Goal: Transaction & Acquisition: Obtain resource

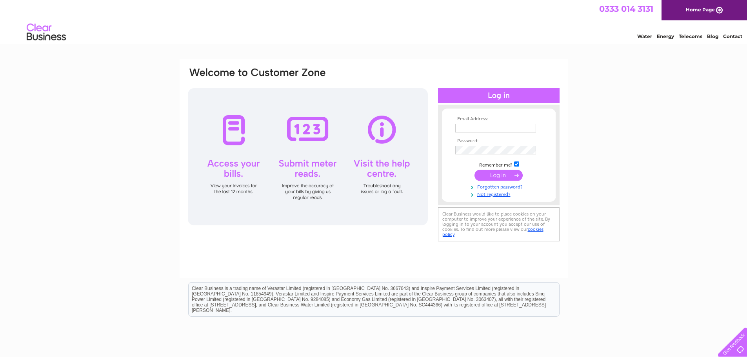
click at [502, 123] on td at bounding box center [498, 128] width 91 height 13
click at [502, 124] on input "text" at bounding box center [495, 128] width 81 height 9
type input "veronica@kitchingroup.com"
click at [485, 180] on input "submit" at bounding box center [498, 176] width 48 height 11
click at [511, 176] on input "submit" at bounding box center [498, 175] width 48 height 11
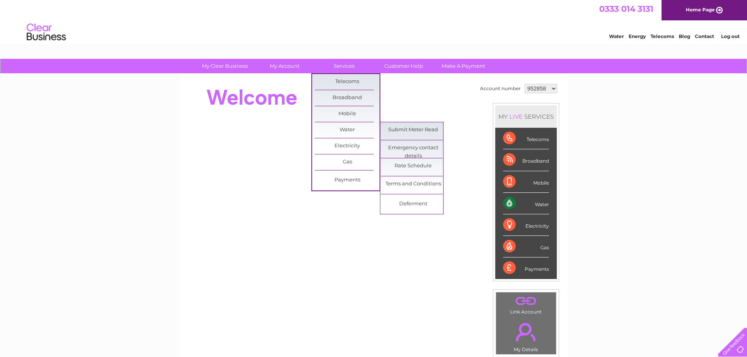
drag, startPoint x: 416, startPoint y: 129, endPoint x: 457, endPoint y: 143, distance: 43.5
click at [416, 129] on link "Submit Meter Read" at bounding box center [413, 130] width 65 height 16
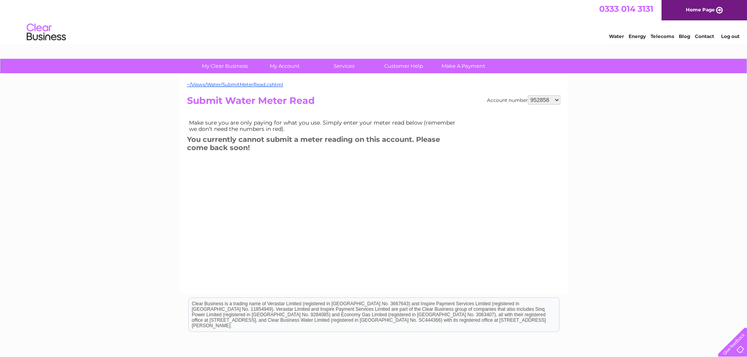
click at [545, 100] on select "952858 954036 954062 954064 957817 970319 974012 980331 987590 1145367" at bounding box center [544, 99] width 33 height 9
select select "980331"
click at [528, 95] on select "952858 954036 954062 954064 957817 970319 974012 980331 987590 1145367" at bounding box center [544, 99] width 33 height 9
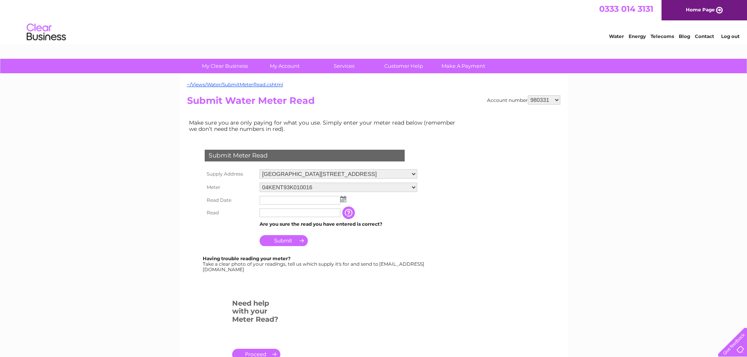
click at [341, 199] on img at bounding box center [343, 199] width 6 height 6
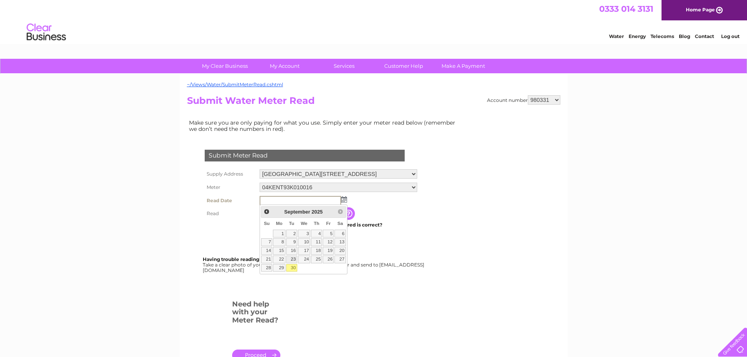
click at [292, 268] on link "30" at bounding box center [291, 268] width 11 height 8
type input "[DATE]"
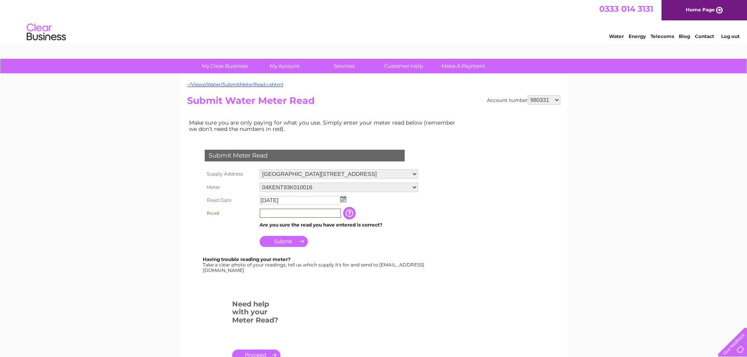
click at [304, 213] on input "text" at bounding box center [301, 213] width 82 height 9
type input "12709"
click at [302, 238] on input "Submit" at bounding box center [284, 241] width 48 height 11
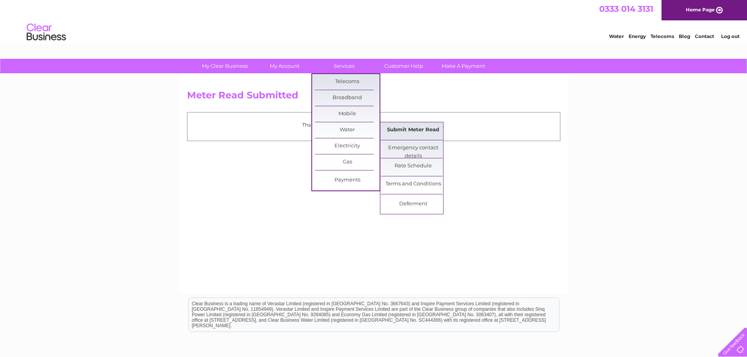
click at [394, 131] on link "Submit Meter Read" at bounding box center [413, 130] width 65 height 16
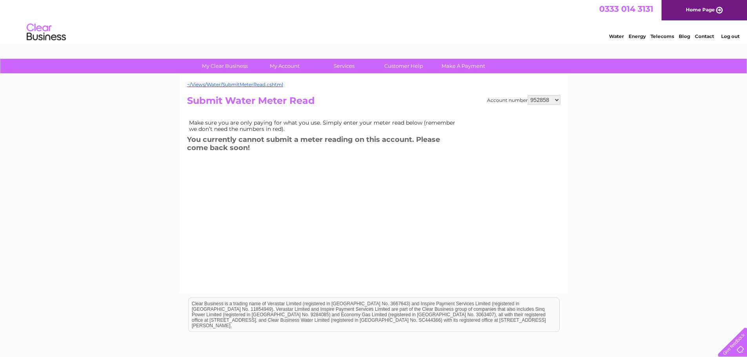
click at [543, 102] on select "952858 954036 954062 954064 957817 970319 974012 980331 987590 1145367" at bounding box center [544, 99] width 33 height 9
select select "980331"
click at [528, 95] on select "952858 954036 954062 954064 957817 970319 974012 980331 987590 1145367" at bounding box center [544, 99] width 33 height 9
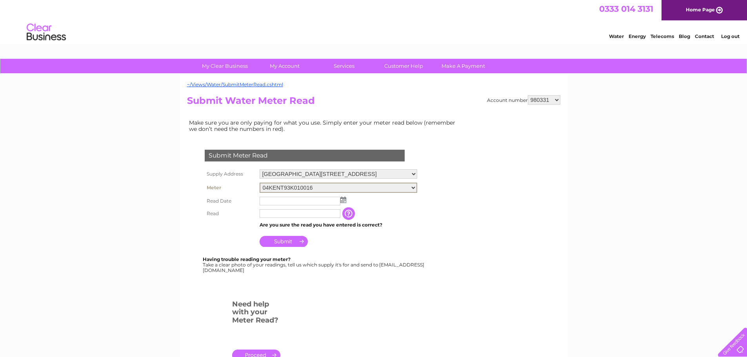
click at [312, 186] on select "04KENT93K010016 08ELSTER-X13M324036" at bounding box center [339, 188] width 158 height 10
select select "305544"
click at [260, 183] on select "04KENT93K010016 08ELSTER-X13M324036" at bounding box center [339, 188] width 158 height 10
click at [346, 198] on td at bounding box center [339, 200] width 162 height 13
click at [345, 198] on img at bounding box center [343, 199] width 6 height 6
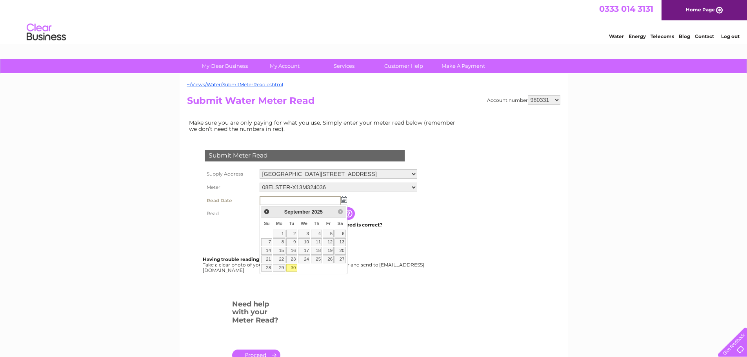
click at [294, 269] on link "30" at bounding box center [291, 268] width 11 height 8
type input "[DATE]"
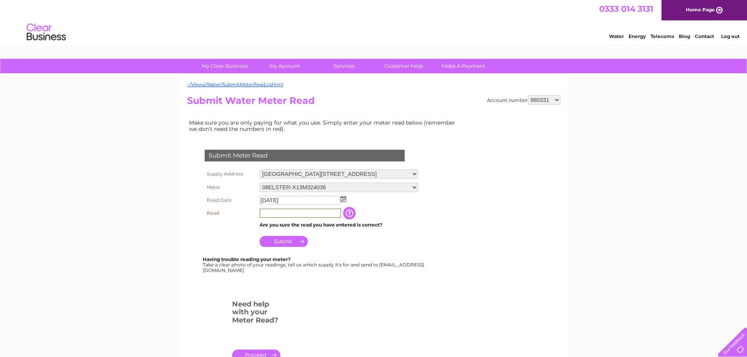
click at [303, 213] on input "text" at bounding box center [301, 213] width 82 height 9
type input "17141"
click at [296, 240] on input "Submit" at bounding box center [284, 241] width 48 height 11
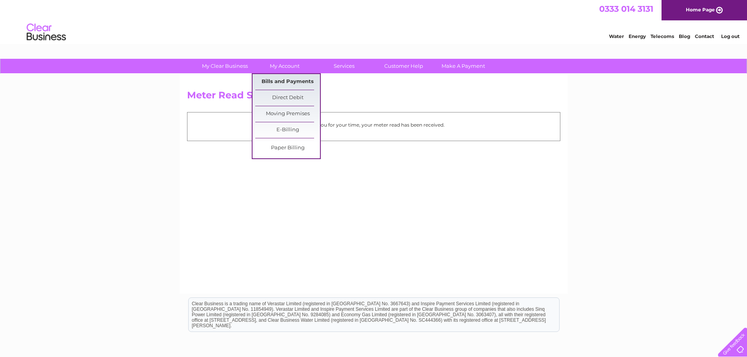
click at [290, 83] on link "Bills and Payments" at bounding box center [287, 82] width 65 height 16
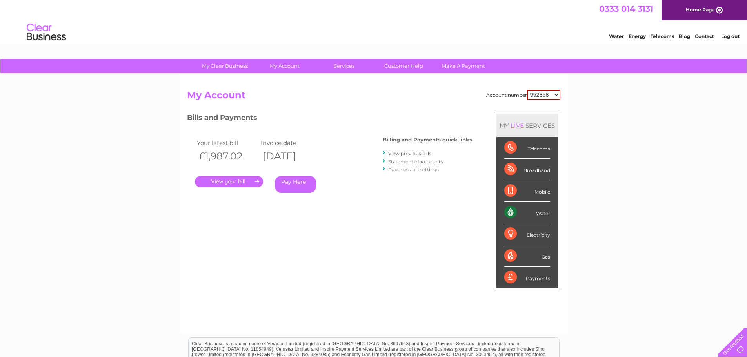
click at [548, 97] on select "952858 954036 954062 954064 957817 970319 974012 980331 987590 1145367" at bounding box center [543, 95] width 33 height 10
select select "954036"
click at [527, 90] on select "952858 954036 954062 954064 957817 970319 974012 980331 987590 1145367" at bounding box center [543, 95] width 33 height 10
click at [539, 98] on select "952858 954036 954062 954064 957817 970319 974012 980331 987590 1145367" at bounding box center [544, 94] width 33 height 9
select select "954062"
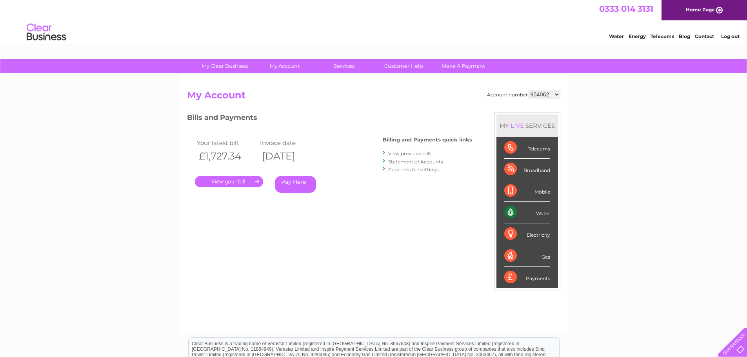
click at [528, 90] on select "952858 954036 954062 954064 957817 970319 974012 980331 987590 1145367" at bounding box center [544, 94] width 33 height 9
click at [554, 96] on select "952858 954036 954062 954064 957817 970319 974012 980331 987590 1145367" at bounding box center [544, 94] width 33 height 9
select select "954064"
click at [528, 90] on select "952858 954036 954062 954064 957817 970319 974012 980331 987590 1145367" at bounding box center [544, 94] width 33 height 9
click at [249, 186] on link "." at bounding box center [229, 181] width 68 height 11
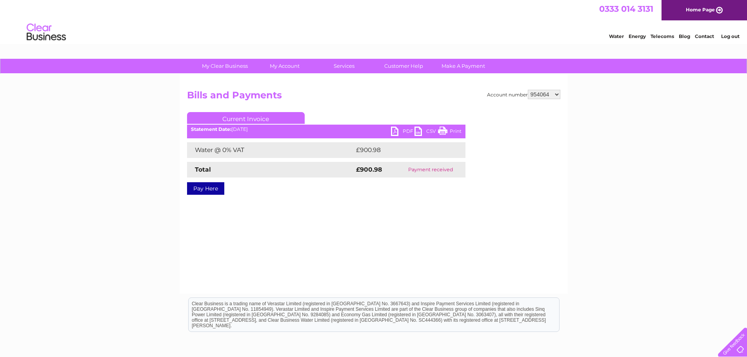
click at [398, 132] on link "PDF" at bounding box center [403, 132] width 24 height 11
click at [548, 96] on select "952858 954036 954062 954064 957817 970319 974012 980331 987590 1145367" at bounding box center [544, 94] width 33 height 9
select select "957817"
click at [528, 90] on select "952858 954036 954062 954064 957817 970319 974012 980331 987590 1145367" at bounding box center [544, 94] width 33 height 9
click at [552, 93] on select "952858 954036 954062 954064 957817 970319 974012 980331 987590 1145367" at bounding box center [544, 94] width 33 height 9
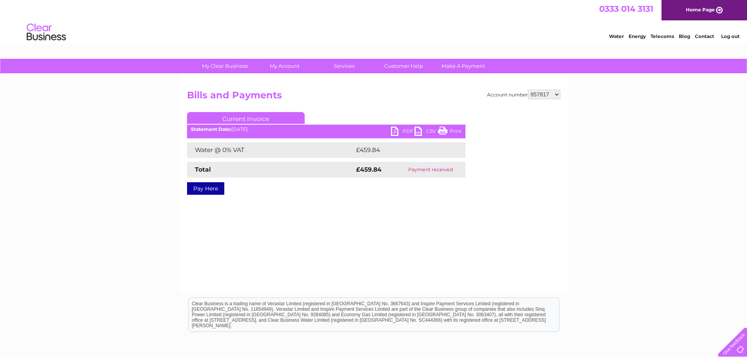
select select "970319"
click at [528, 90] on select "952858 954036 954062 954064 957817 970319 974012 980331 987590 1145367" at bounding box center [544, 94] width 33 height 9
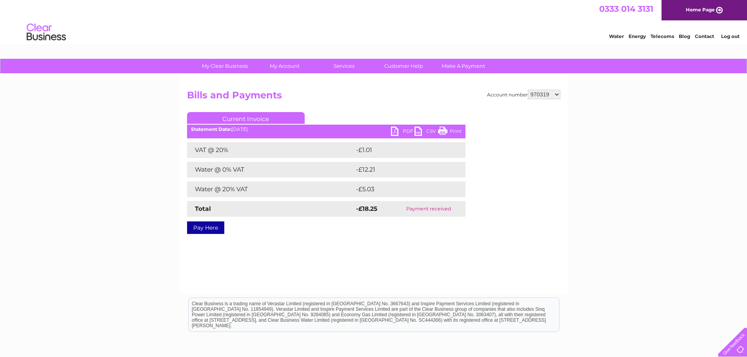
click at [551, 95] on select "952858 954036 954062 954064 957817 970319 974012 980331 987590 1145367" at bounding box center [544, 94] width 33 height 9
select select "974012"
click at [528, 90] on select "952858 954036 954062 954064 957817 970319 974012 980331 987590 1145367" at bounding box center [544, 94] width 33 height 9
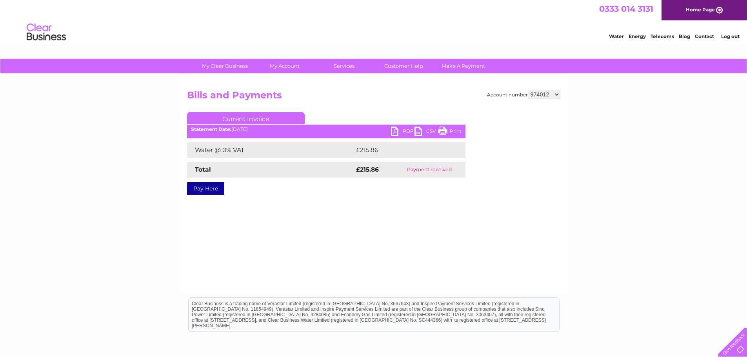
click at [394, 130] on link "PDF" at bounding box center [403, 132] width 24 height 11
click at [547, 100] on h2 "Bills and Payments" at bounding box center [373, 97] width 373 height 15
click at [547, 99] on h2 "Bills and Payments" at bounding box center [373, 97] width 373 height 15
click at [547, 95] on select "952858 954036 954062 954064 957817 970319 974012 980331 987590 1145367" at bounding box center [544, 94] width 33 height 9
select select "980331"
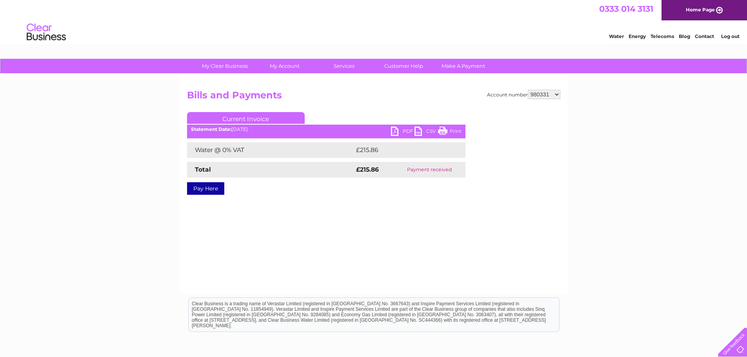
click at [528, 90] on select "952858 954036 954062 954064 957817 970319 974012 980331 987590 1145367" at bounding box center [544, 94] width 33 height 9
click at [390, 135] on div "PDF CSV Print Statement Date: 02/09/2025" at bounding box center [326, 133] width 278 height 12
click at [393, 133] on link "PDF" at bounding box center [403, 132] width 24 height 11
click at [539, 96] on select "952858 954036 954062 954064 957817 970319 974012 980331 987590 1145367" at bounding box center [544, 94] width 33 height 9
select select "987590"
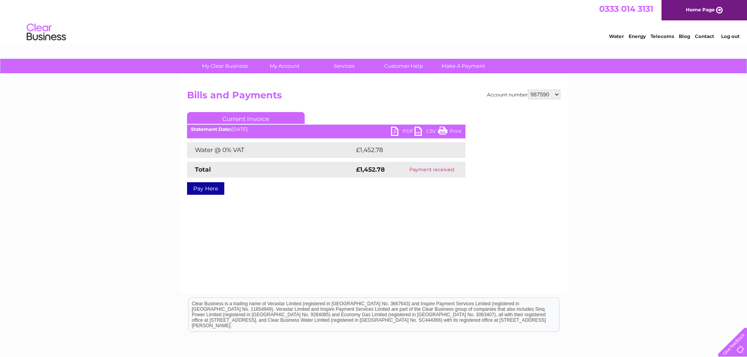
click at [528, 90] on select "952858 954036 954062 954064 957817 970319 974012 980331 987590 1145367" at bounding box center [544, 94] width 33 height 9
click at [391, 132] on link "PDF" at bounding box center [403, 132] width 24 height 11
click at [548, 90] on select "952858 954036 954062 954064 957817 970319 974012 980331 987590 1145367" at bounding box center [544, 94] width 33 height 9
click at [548, 92] on select "952858 954036 954062 954064 957817 970319 974012 980331 987590 1145367" at bounding box center [544, 94] width 33 height 9
select select "1145367"
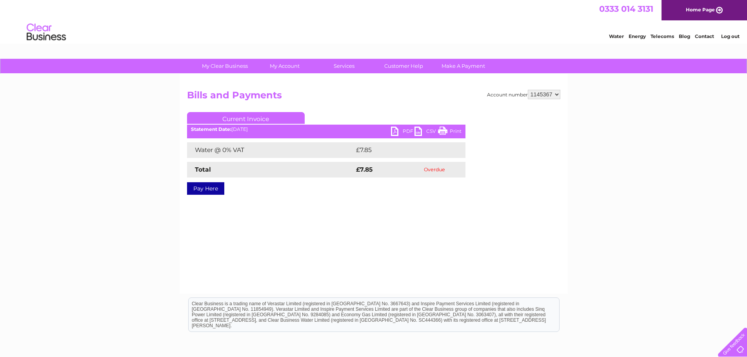
click at [528, 90] on select "952858 954036 954062 954064 957817 970319 974012 980331 987590 1145367" at bounding box center [544, 94] width 33 height 9
